Goal: Check status: Check status

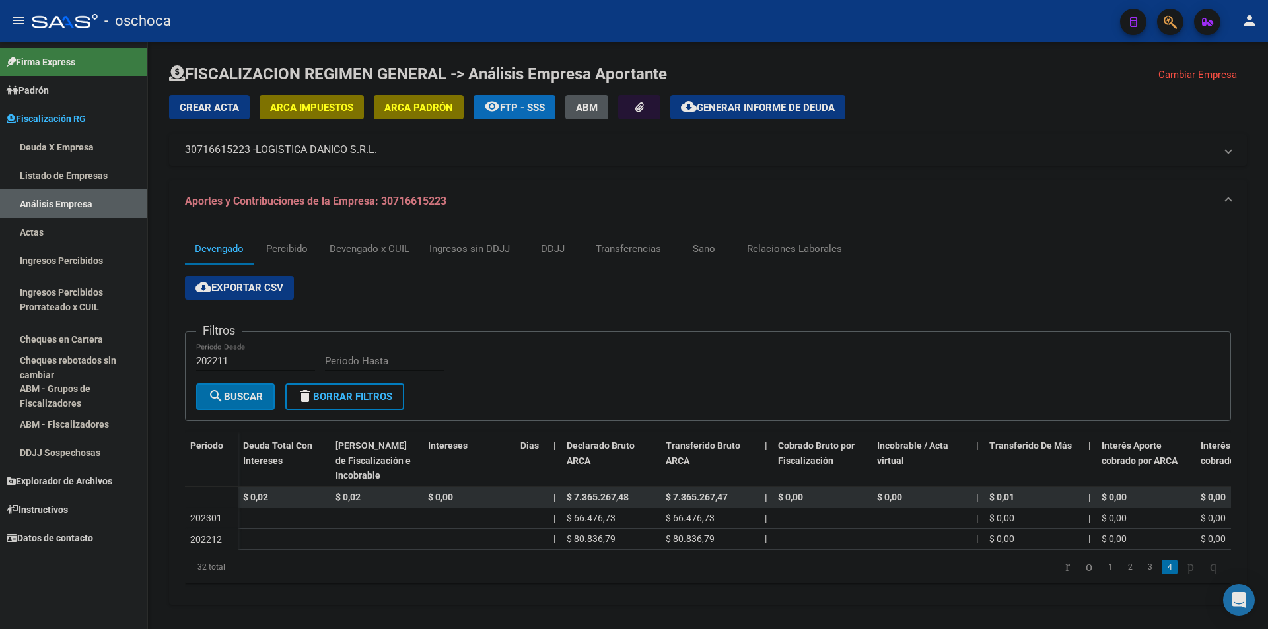
scroll to position [17, 0]
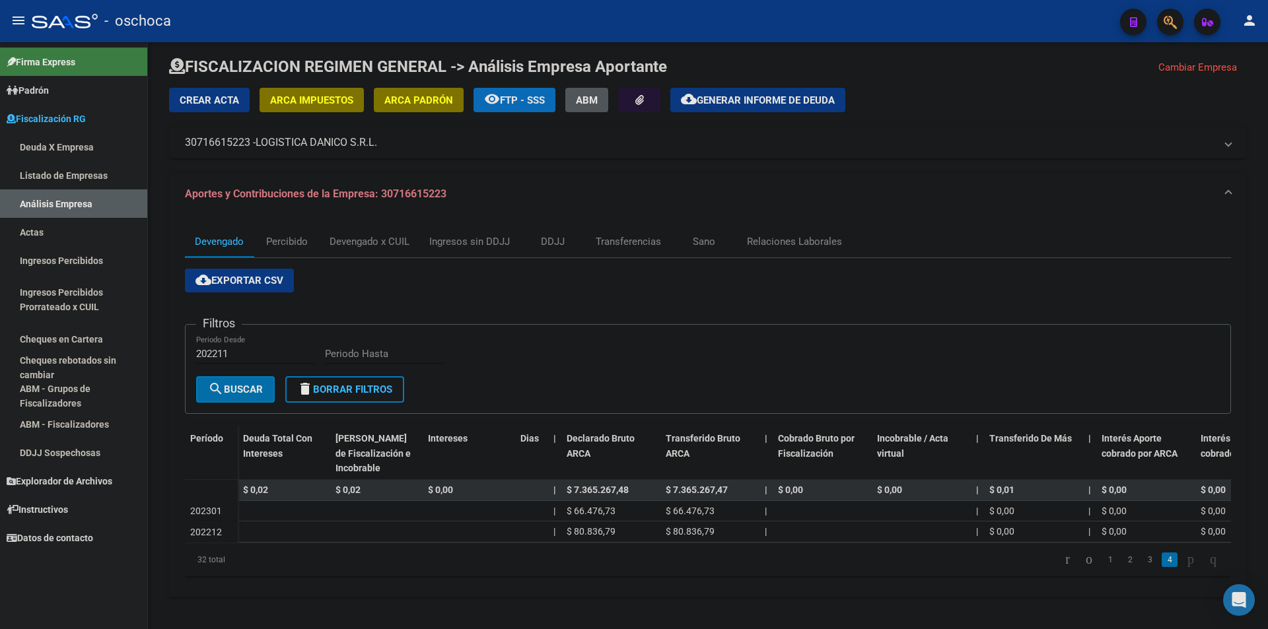
click at [66, 168] on link "Listado de Empresas" at bounding box center [73, 175] width 147 height 28
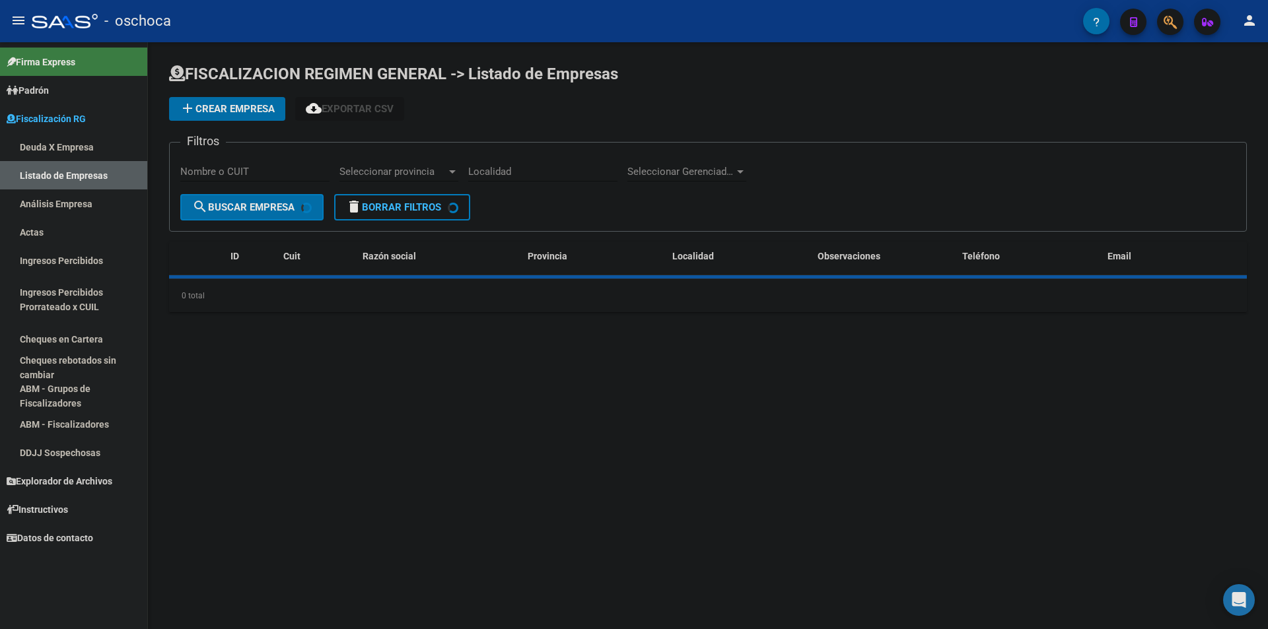
click at [72, 197] on link "Análisis Empresa" at bounding box center [73, 204] width 147 height 28
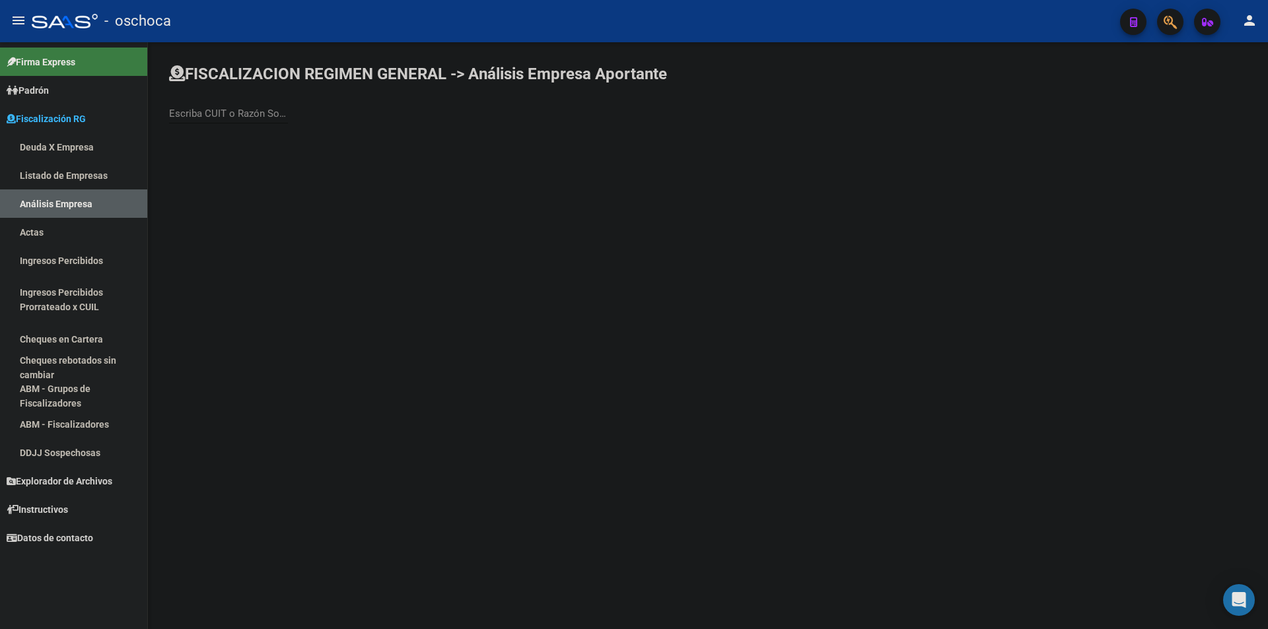
drag, startPoint x: 223, startPoint y: 114, endPoint x: 201, endPoint y: 114, distance: 21.8
click at [223, 115] on input "Escriba CUIT o Razón Social para buscar" at bounding box center [228, 114] width 119 height 12
type input "MARRA EX"
click at [307, 139] on span "MARRA EXPRESS SRL" at bounding box center [367, 139] width 375 height 32
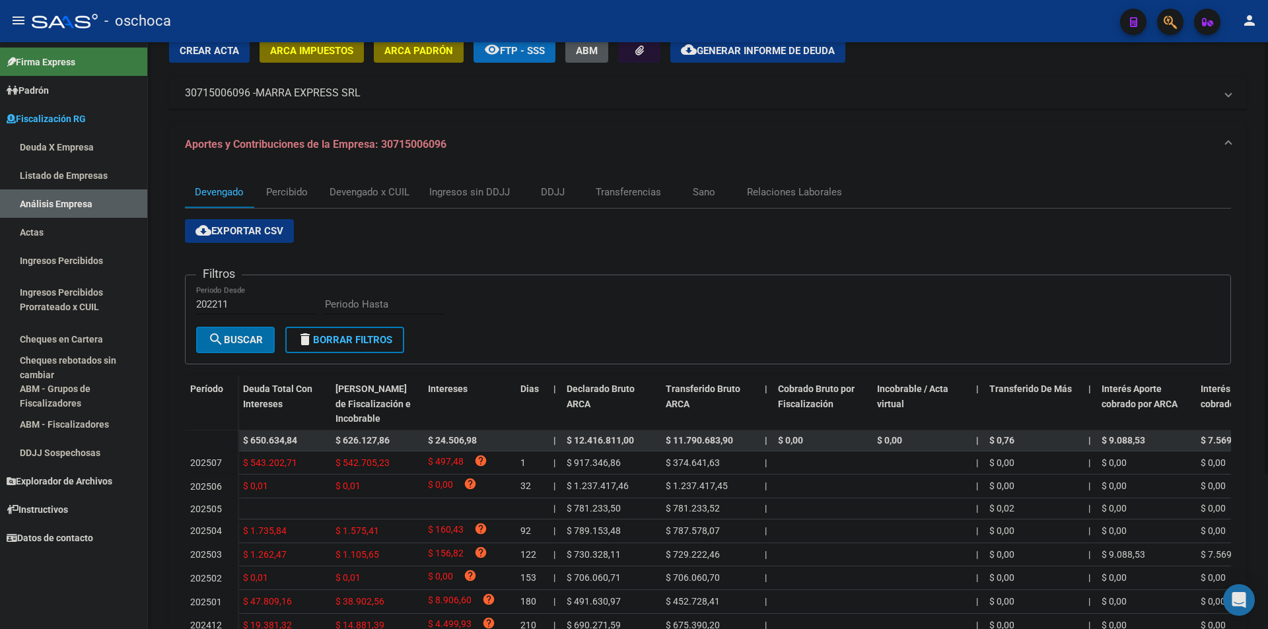
scroll to position [211, 0]
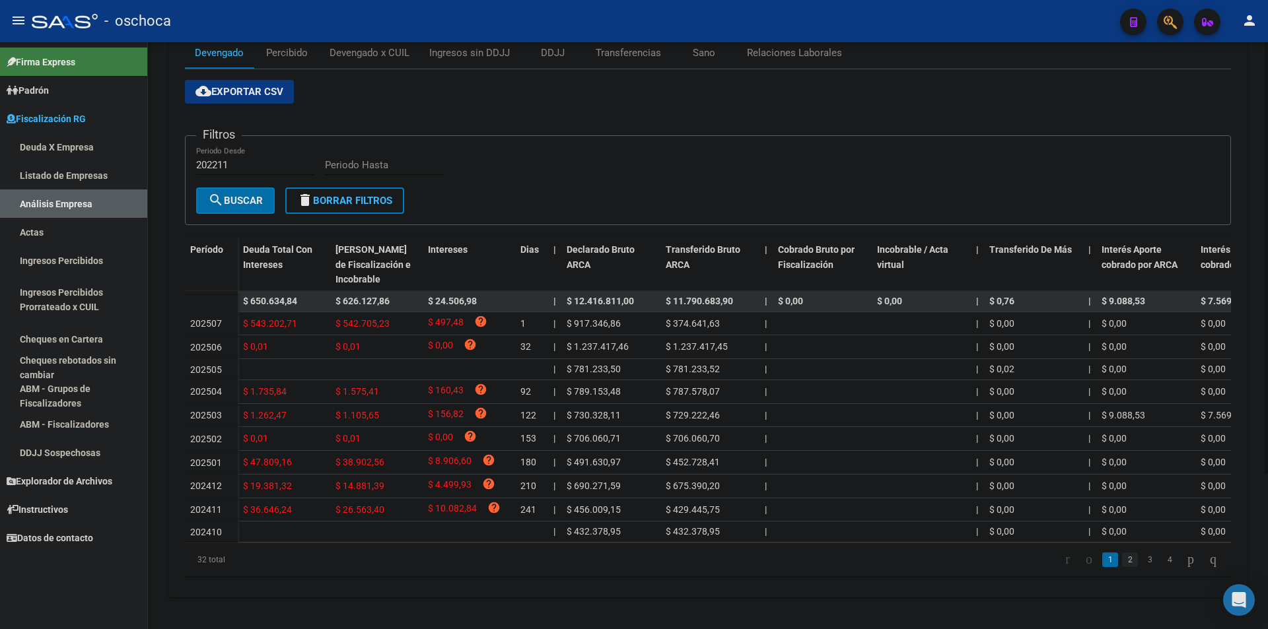
click at [1122, 557] on link "2" at bounding box center [1130, 560] width 16 height 15
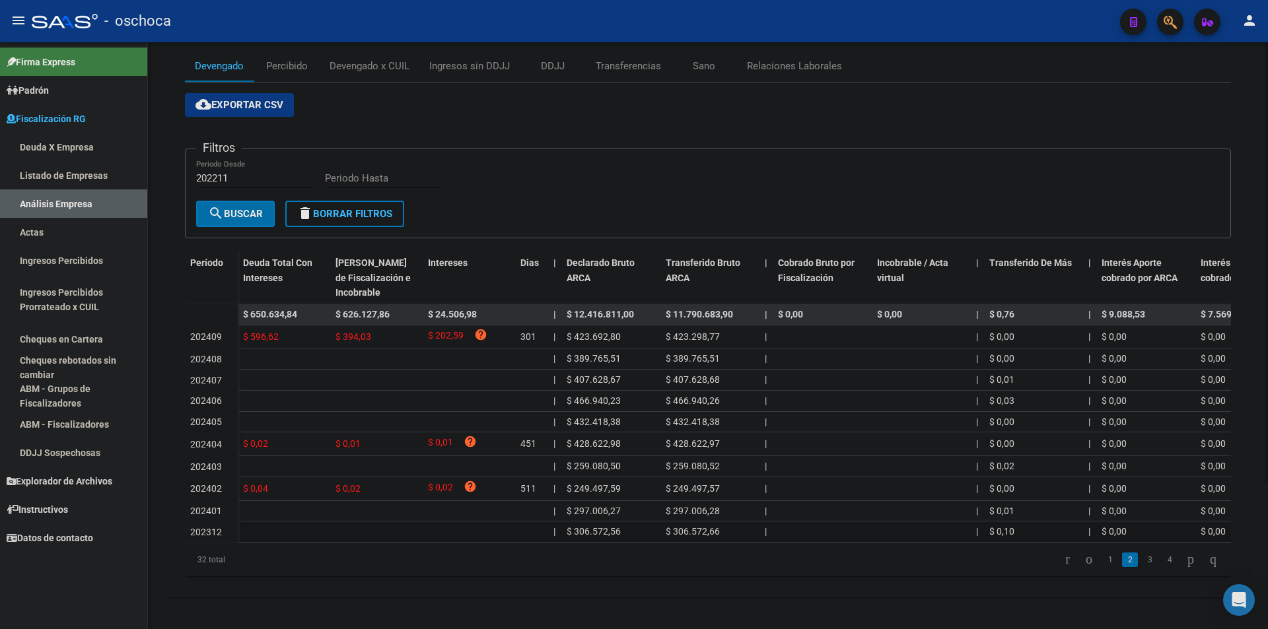
scroll to position [195, 0]
click at [1142, 561] on link "3" at bounding box center [1150, 560] width 16 height 15
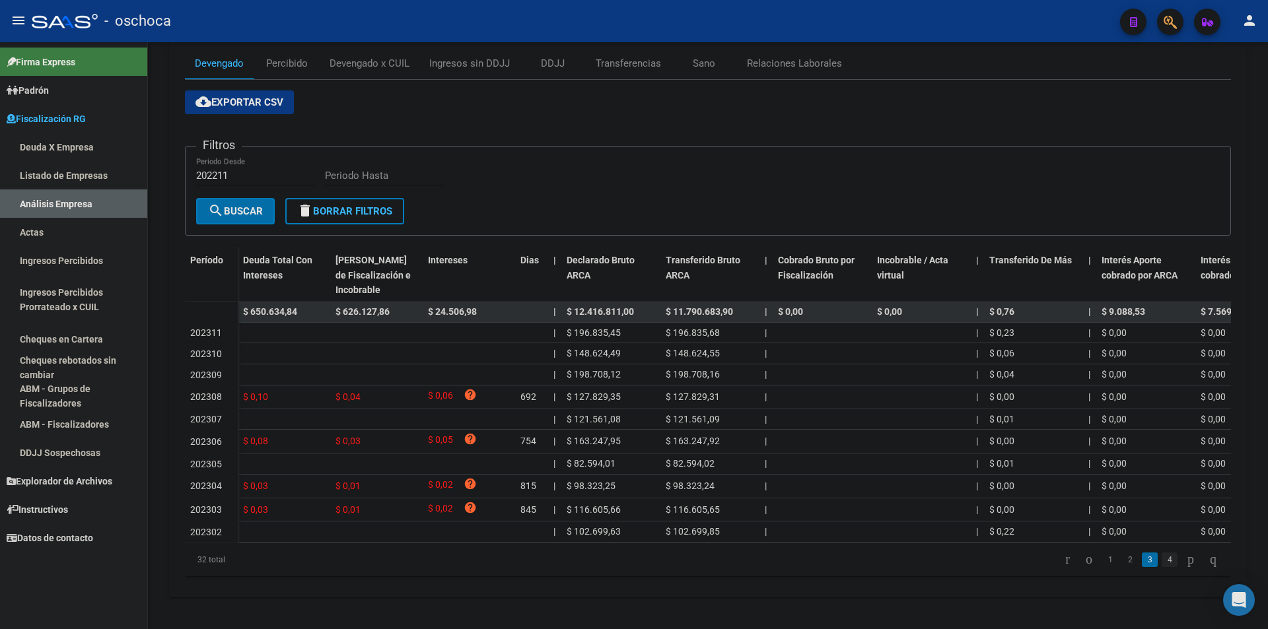
click at [1162, 567] on link "4" at bounding box center [1170, 560] width 16 height 15
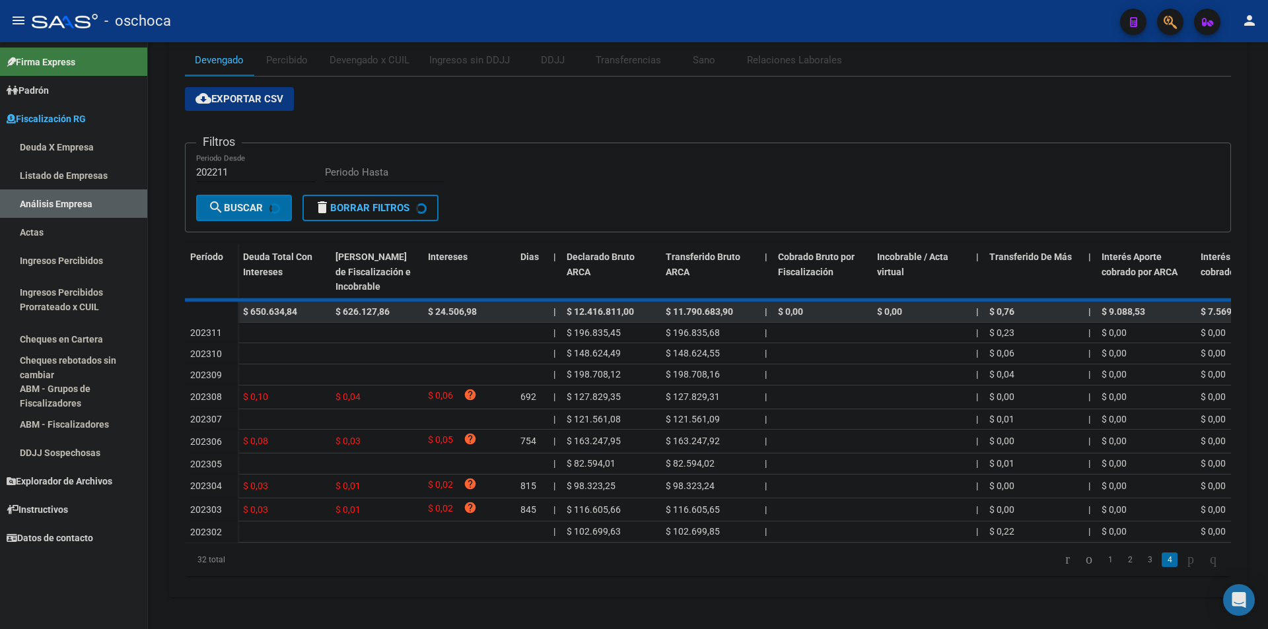
scroll to position [24, 0]
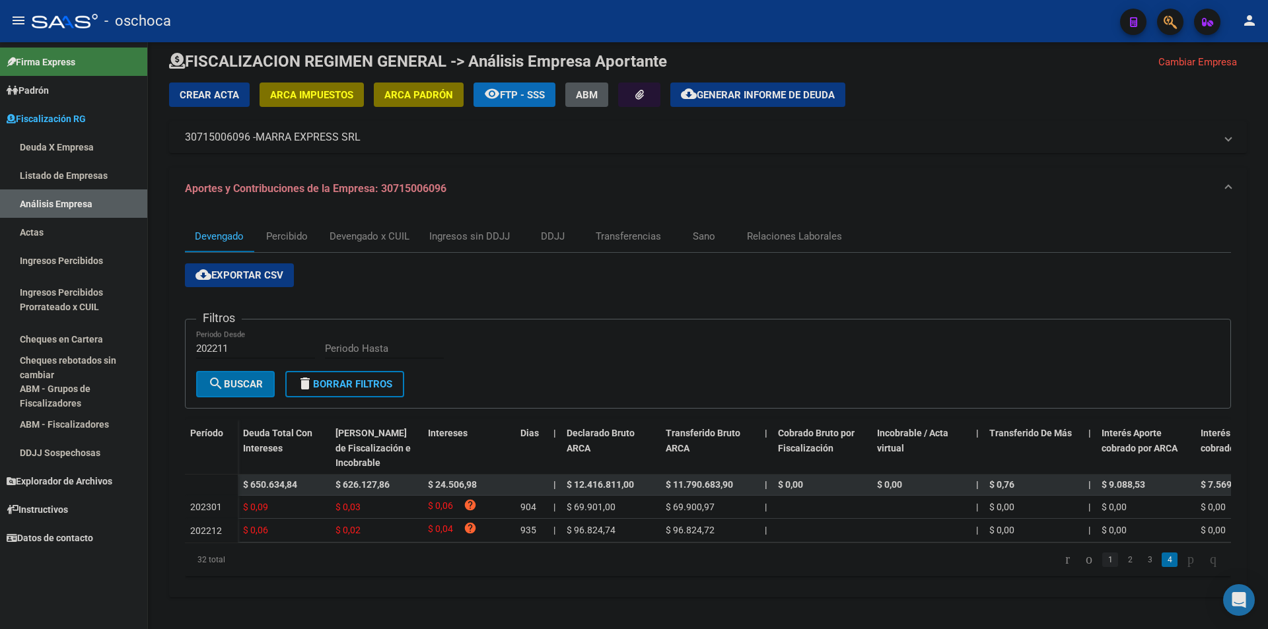
click at [1102, 557] on link "1" at bounding box center [1110, 560] width 16 height 15
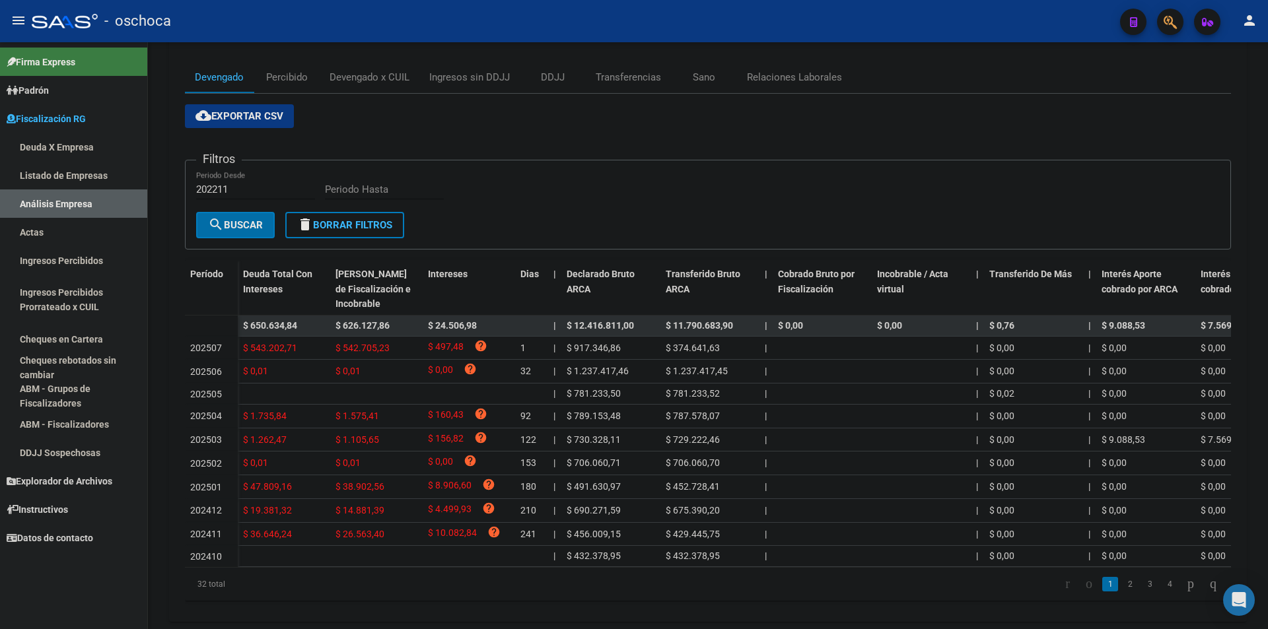
scroll to position [211, 0]
